Goal: Communication & Community: Answer question/provide support

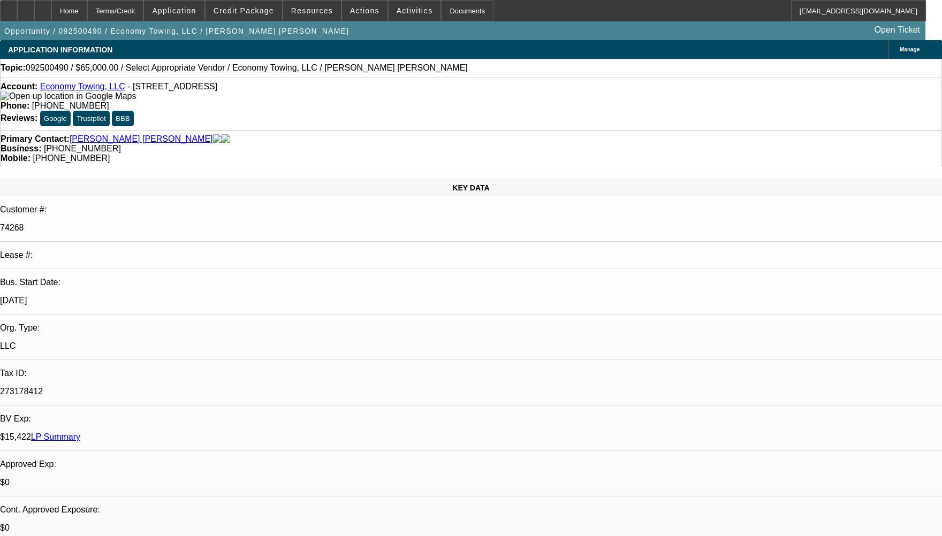
select select "0"
select select "2"
select select "0.1"
select select "4"
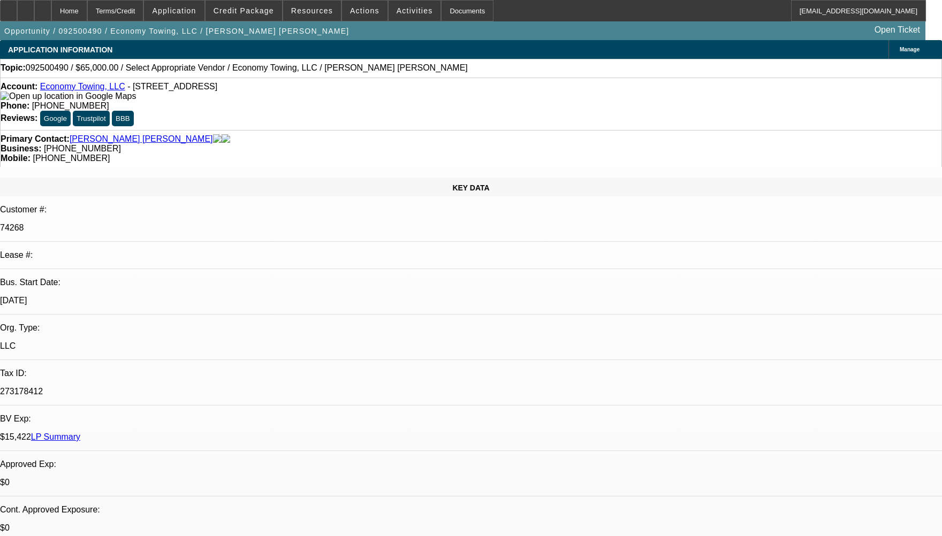
radio input "true"
paste textarea "CUSTOMER HAS 1 ACTIVE CONTRACT, CUSTOMER HAD TITLE ISSUES LATER IT WAS RESOLVED…"
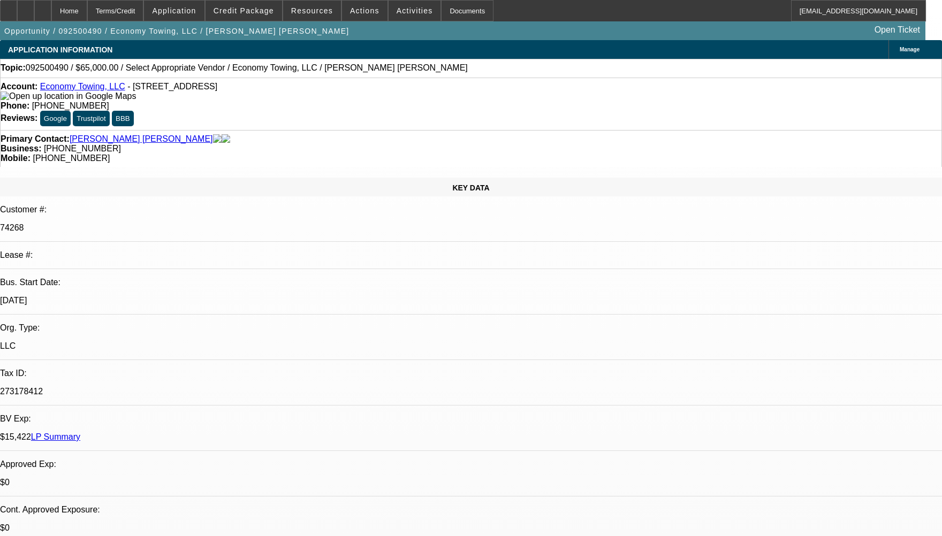
scroll to position [26, 0]
type textarea "CUSTOMER HAS 1 ACTIVE CONTRACT, CUSTOMER HAD TITLE ISSUES LATER IT WAS RESOLVED…"
radio input "true"
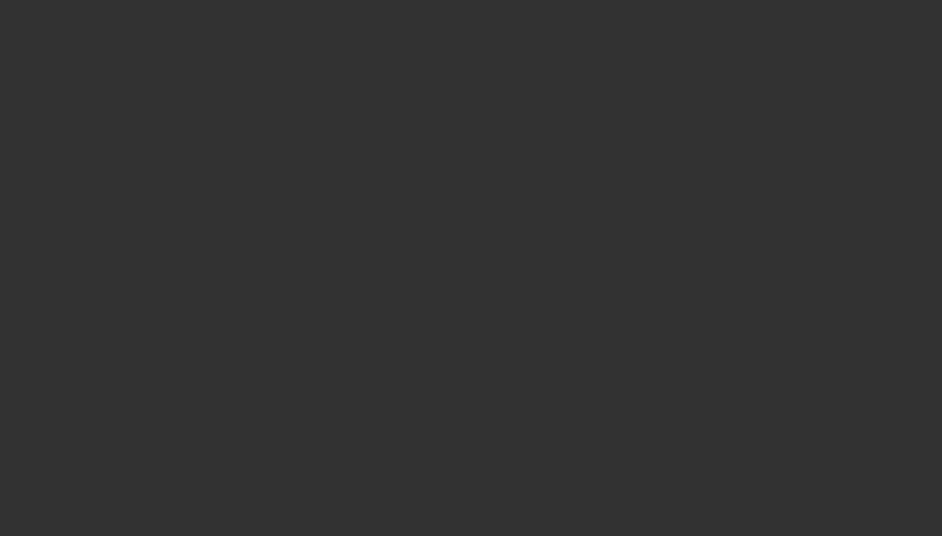
scroll to position [0, 0]
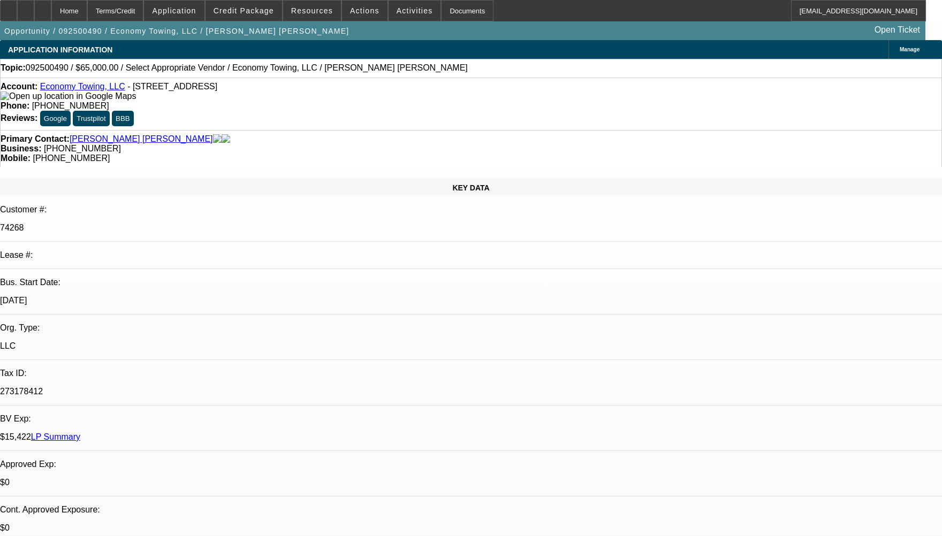
select select "0"
select select "2"
select select "0.1"
select select "1"
select select "2"
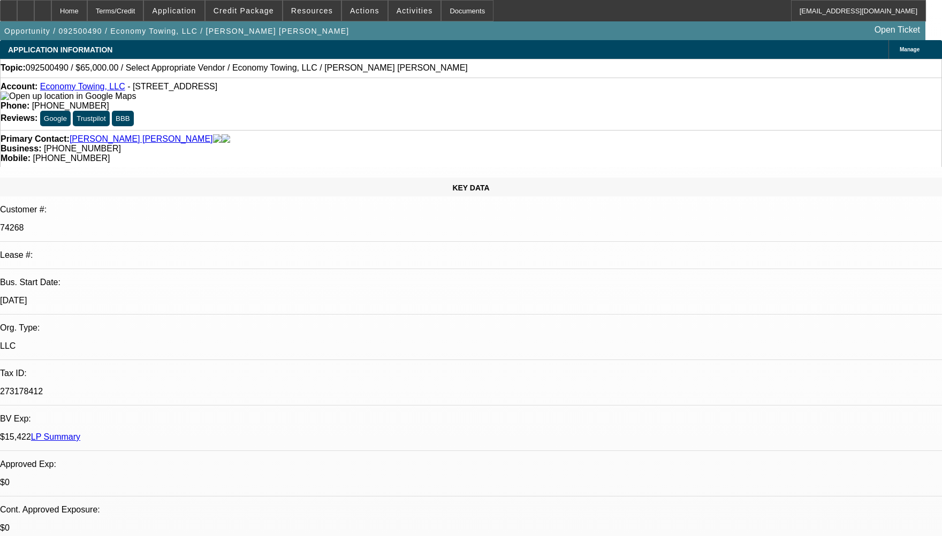
select select "4"
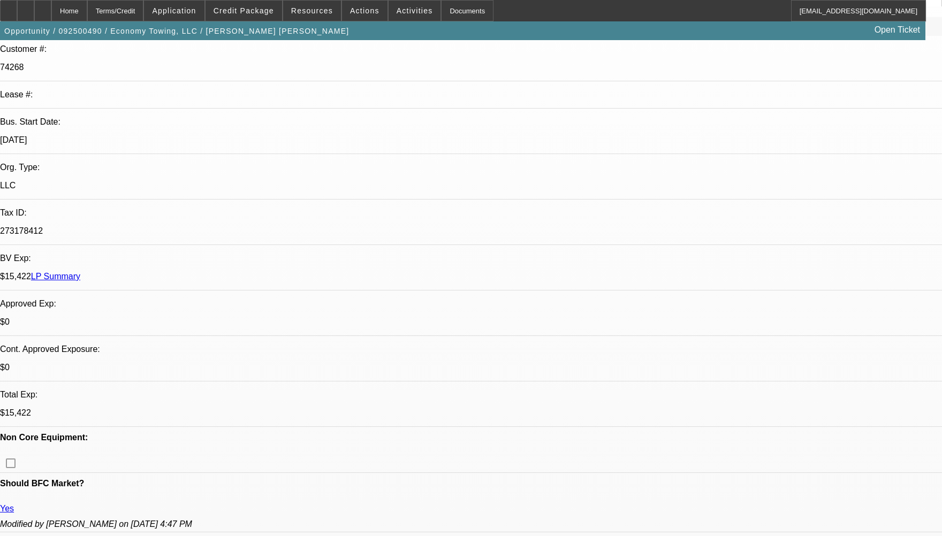
scroll to position [375, 0]
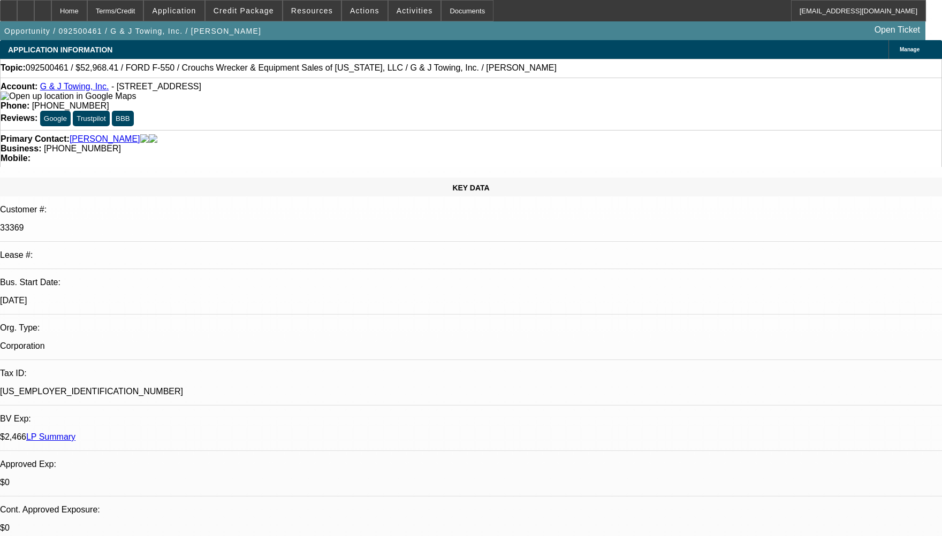
select select "0"
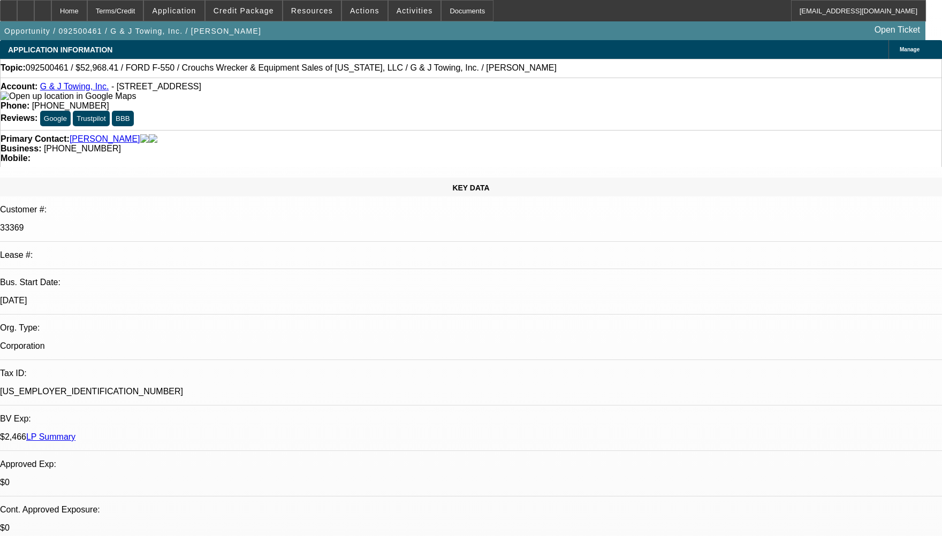
select select "0"
select select "1"
select select "6"
select select "1"
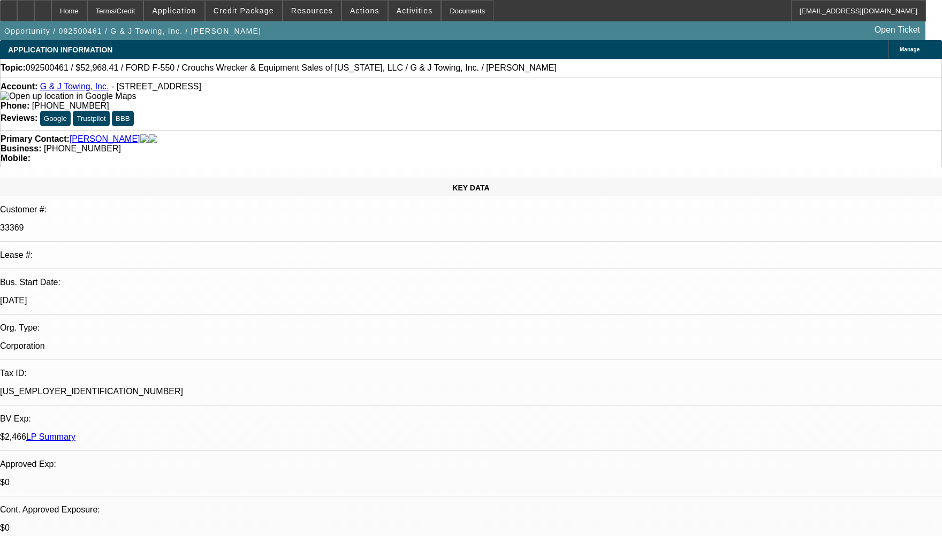
select select "1"
select select "6"
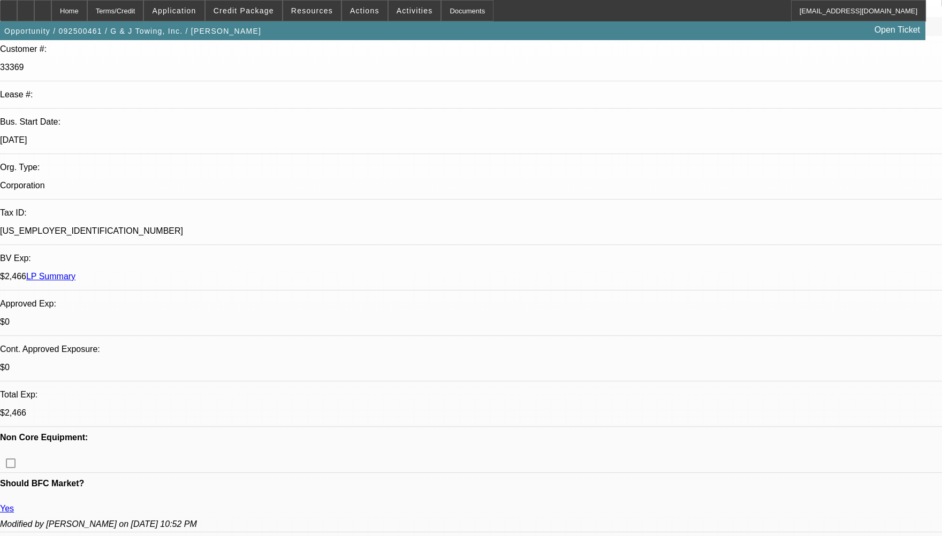
scroll to position [375, 0]
